Goal: Task Accomplishment & Management: Manage account settings

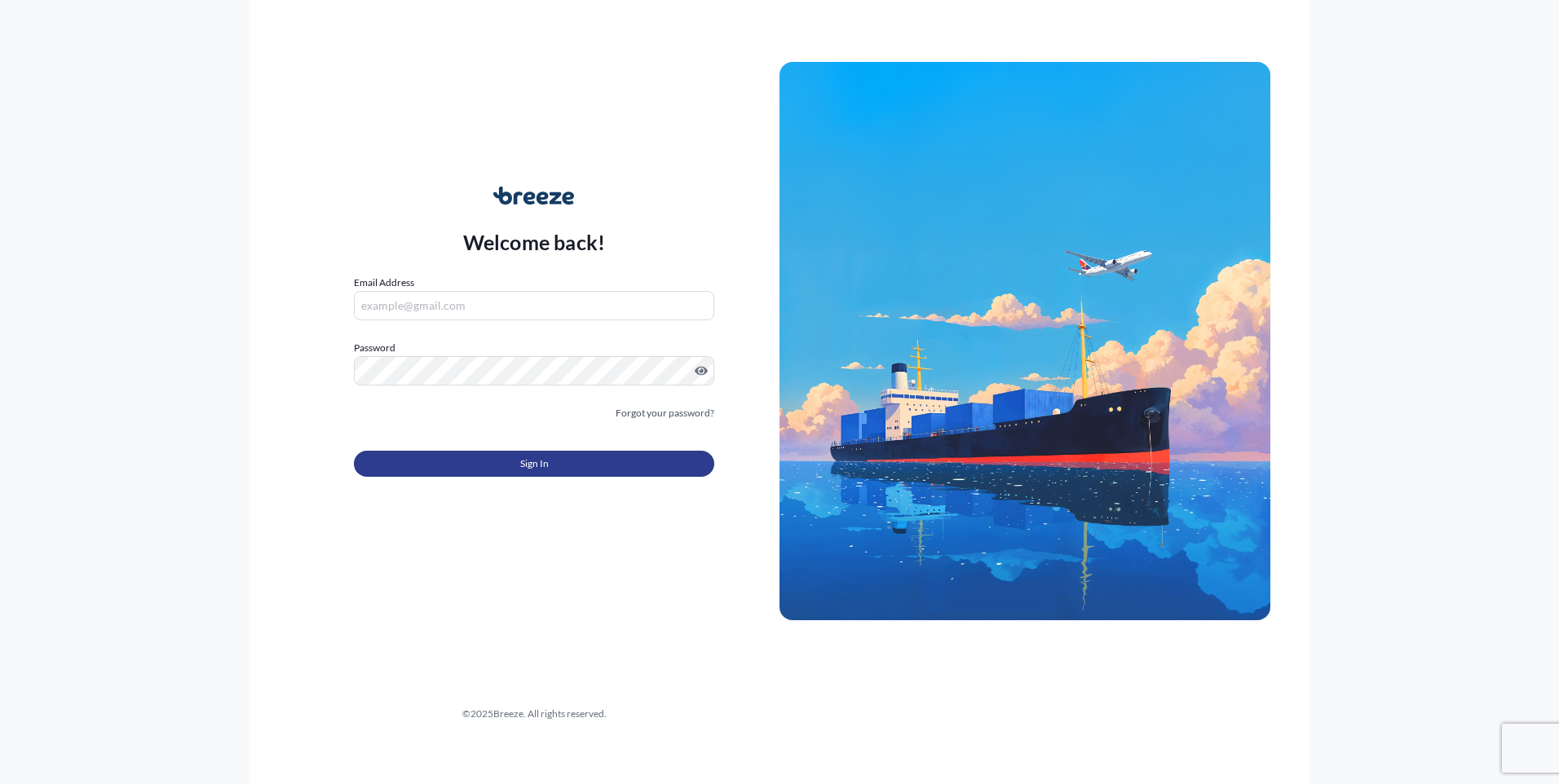
type input "[EMAIL_ADDRESS][DOMAIN_NAME]"
click at [405, 457] on button "Sign In" at bounding box center [534, 463] width 360 height 26
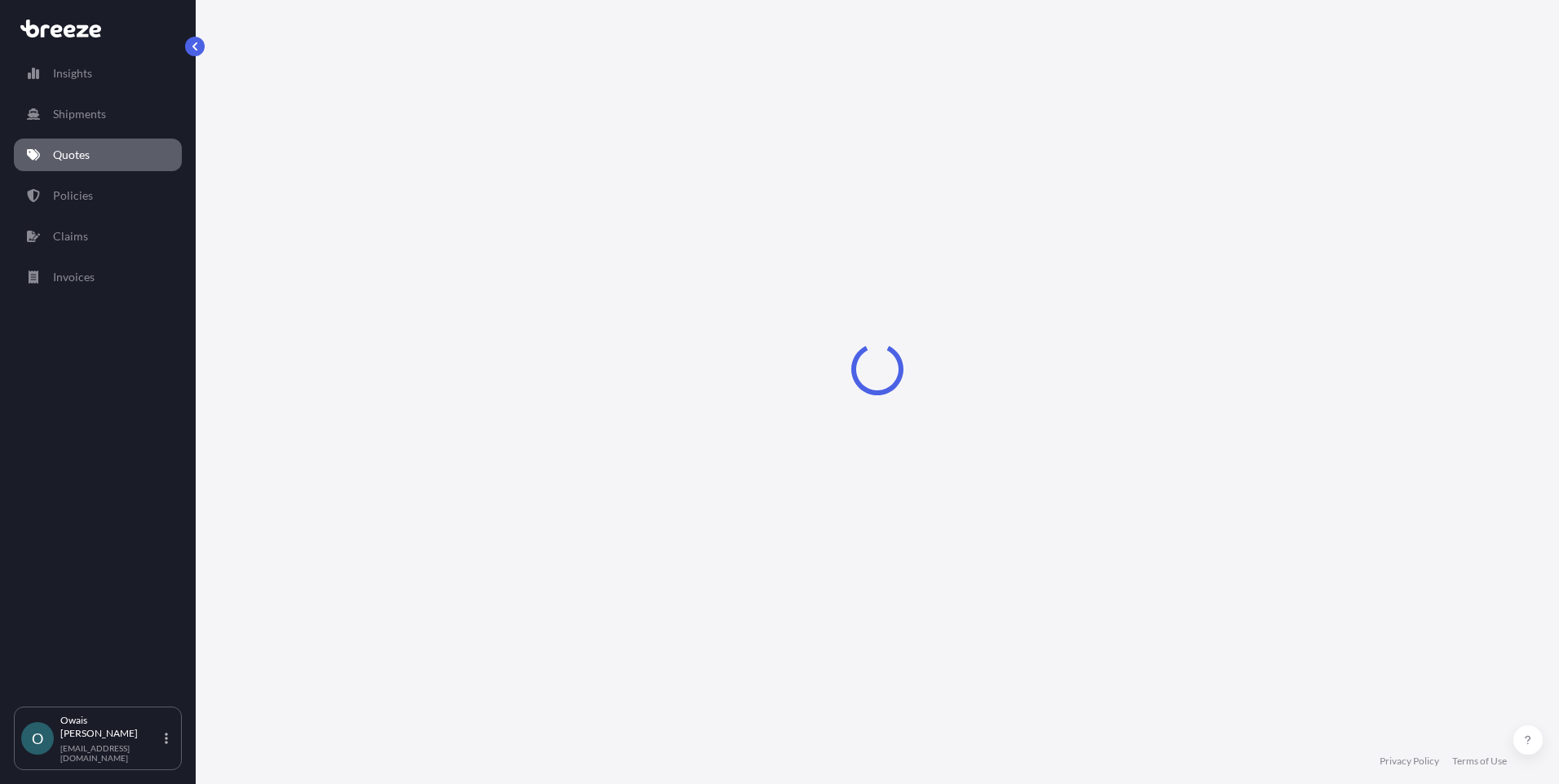
select select "Road"
select select "Air"
select select "1"
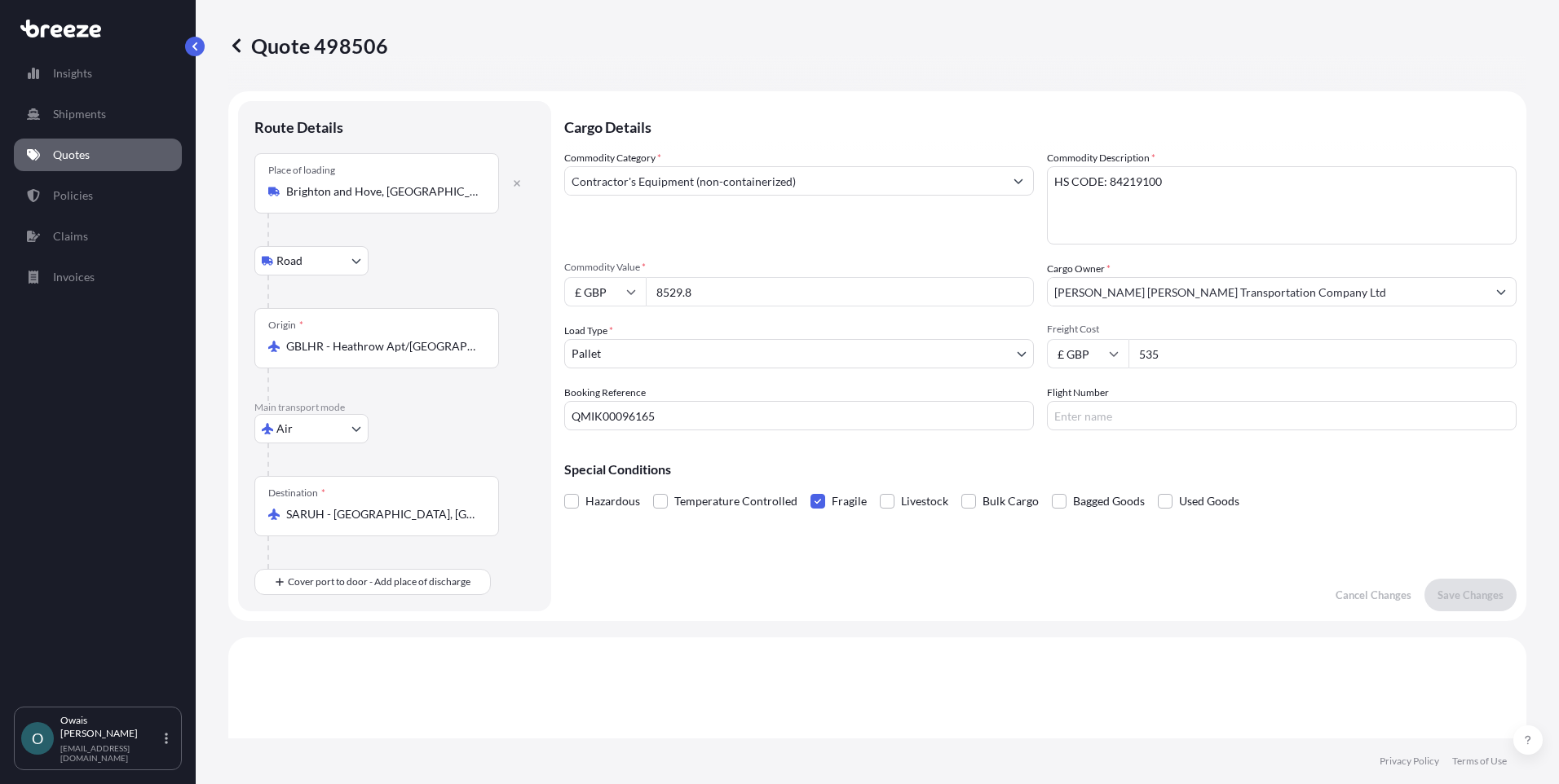
drag, startPoint x: 1175, startPoint y: 354, endPoint x: 1095, endPoint y: 356, distance: 80.0
click at [1095, 356] on div "£ GBP 535" at bounding box center [1282, 353] width 470 height 29
type input "595"
drag, startPoint x: 635, startPoint y: 417, endPoint x: 680, endPoint y: 415, distance: 45.0
click at [680, 415] on input "QMIK00096165" at bounding box center [799, 415] width 470 height 29
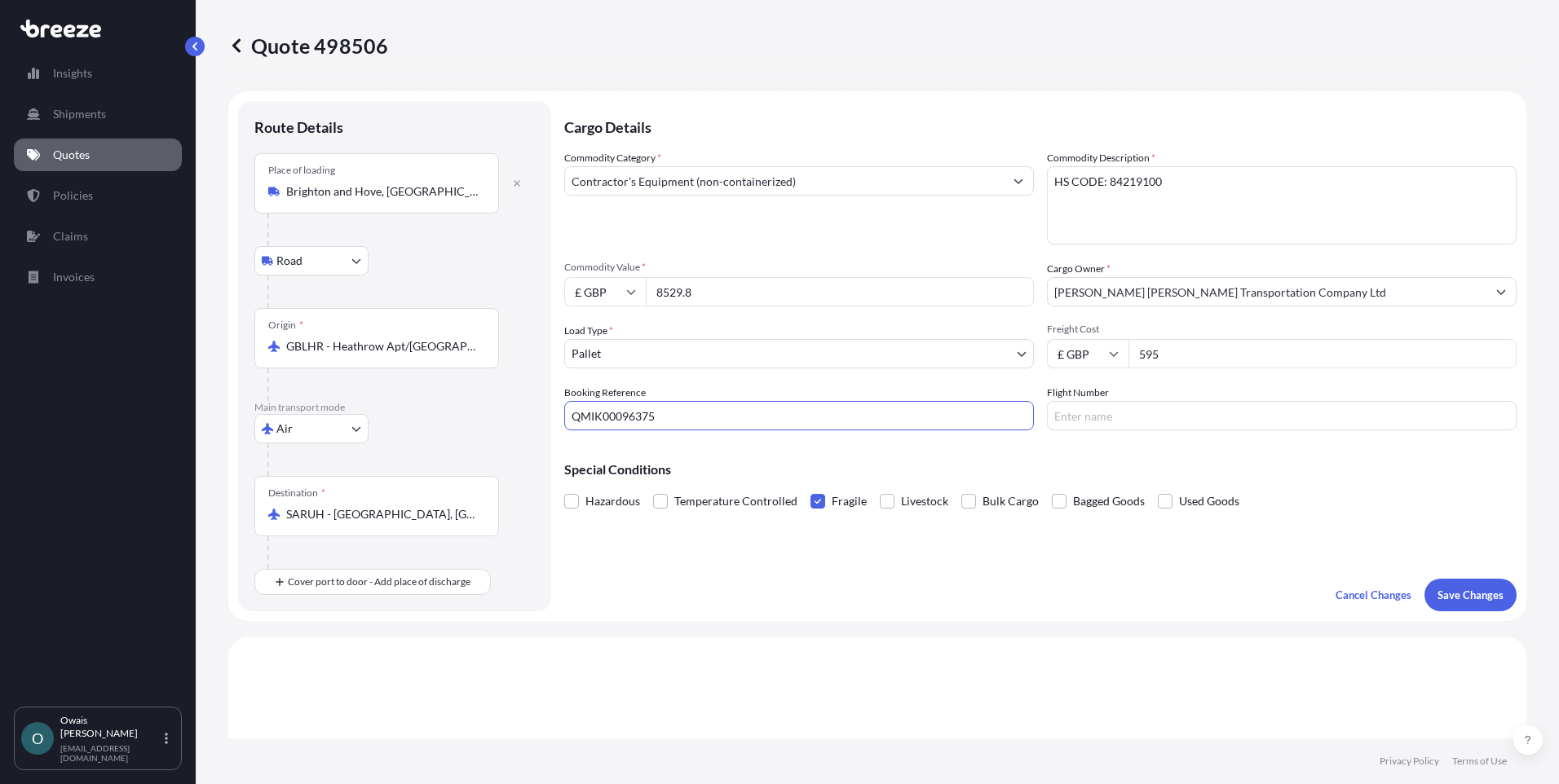
type input "QMIK00096375"
click at [1151, 590] on div "Cargo Details Commodity Category * Contractor's Equipment (non-containerized) C…" at bounding box center [1040, 356] width 952 height 510
click at [1450, 587] on p "Save Changes" at bounding box center [1470, 595] width 66 height 17
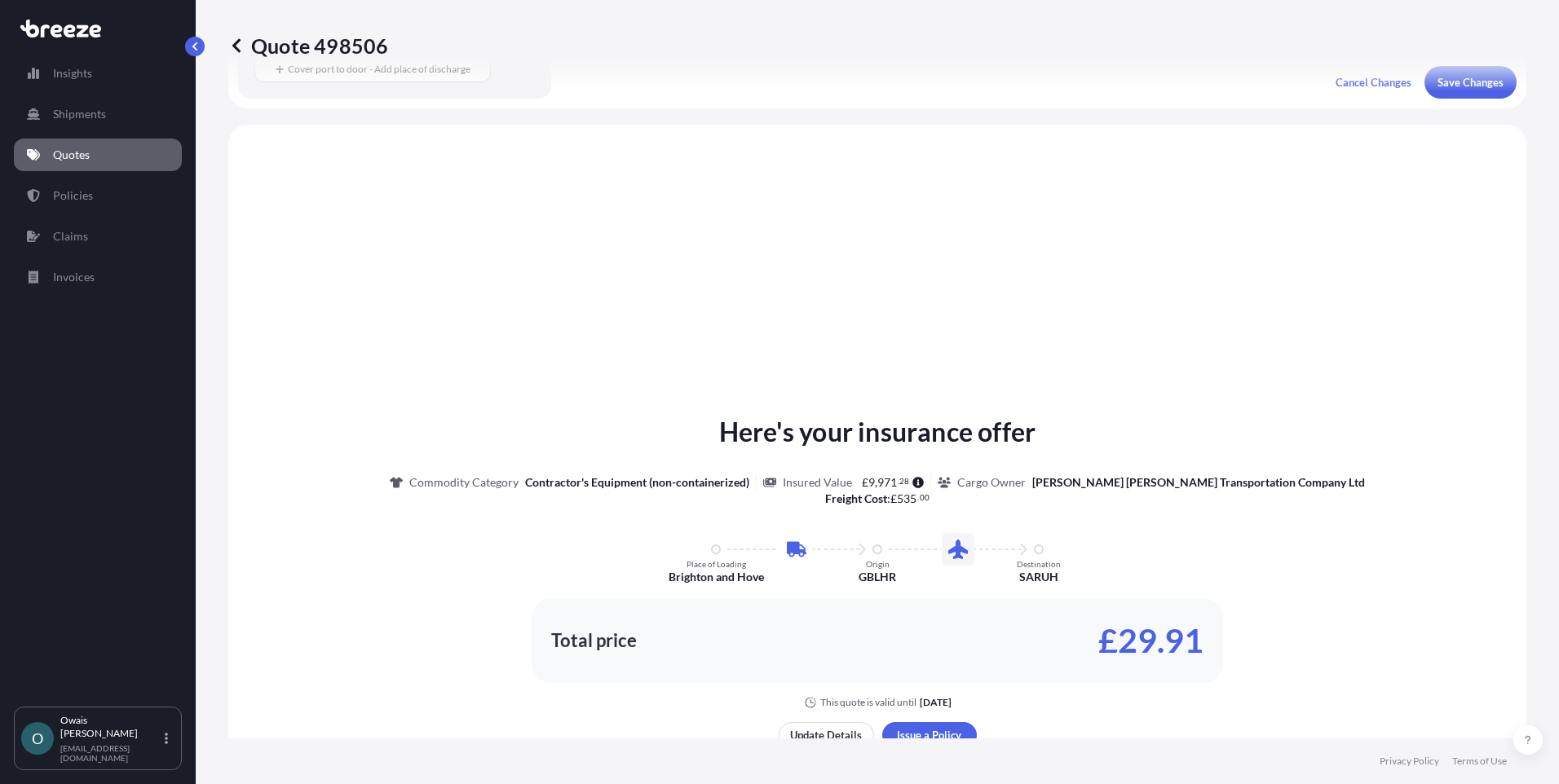
scroll to position [556, 0]
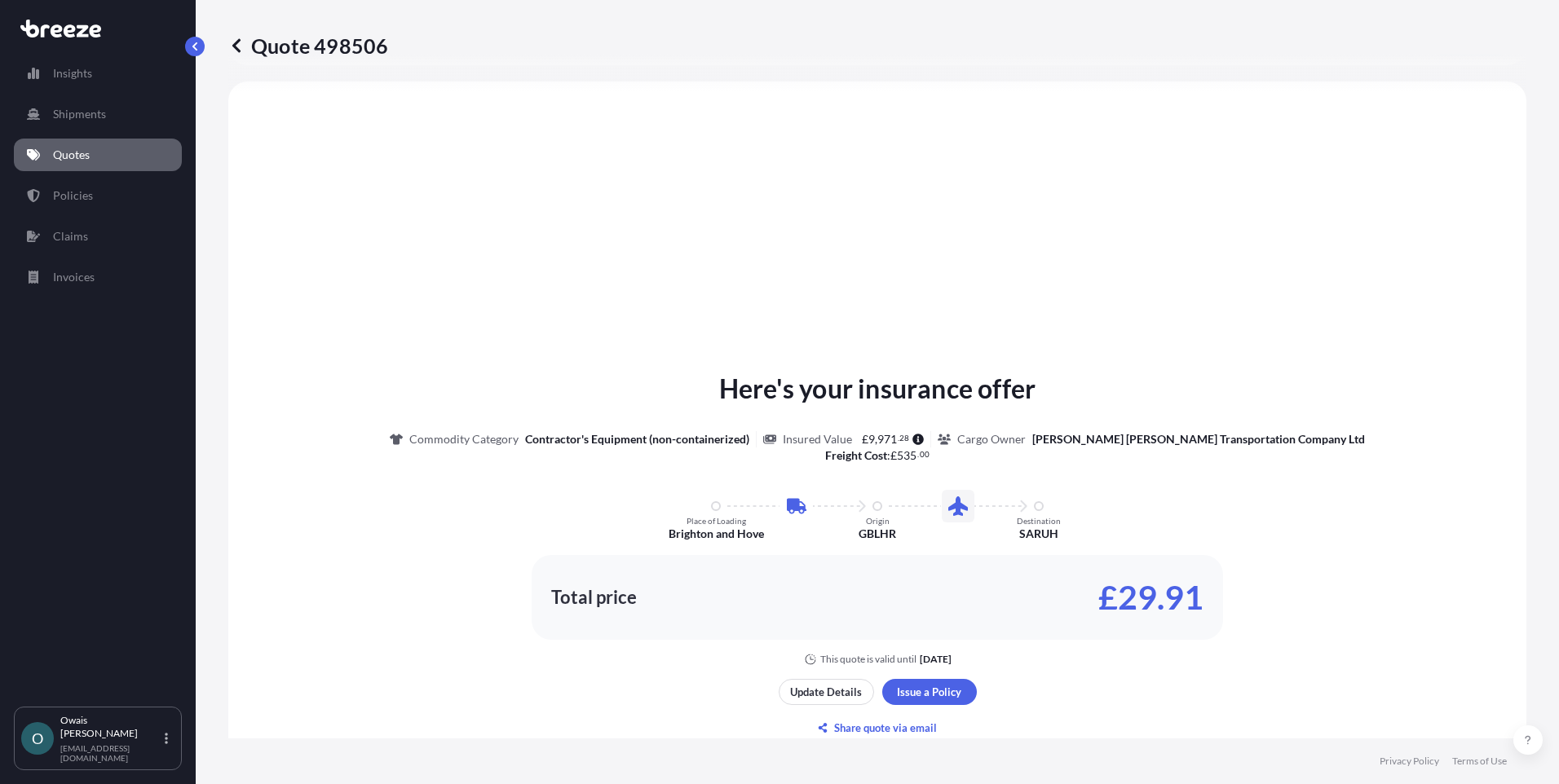
select select "Road"
select select "Air"
select select "1"
